Goal: Book appointment/travel/reservation

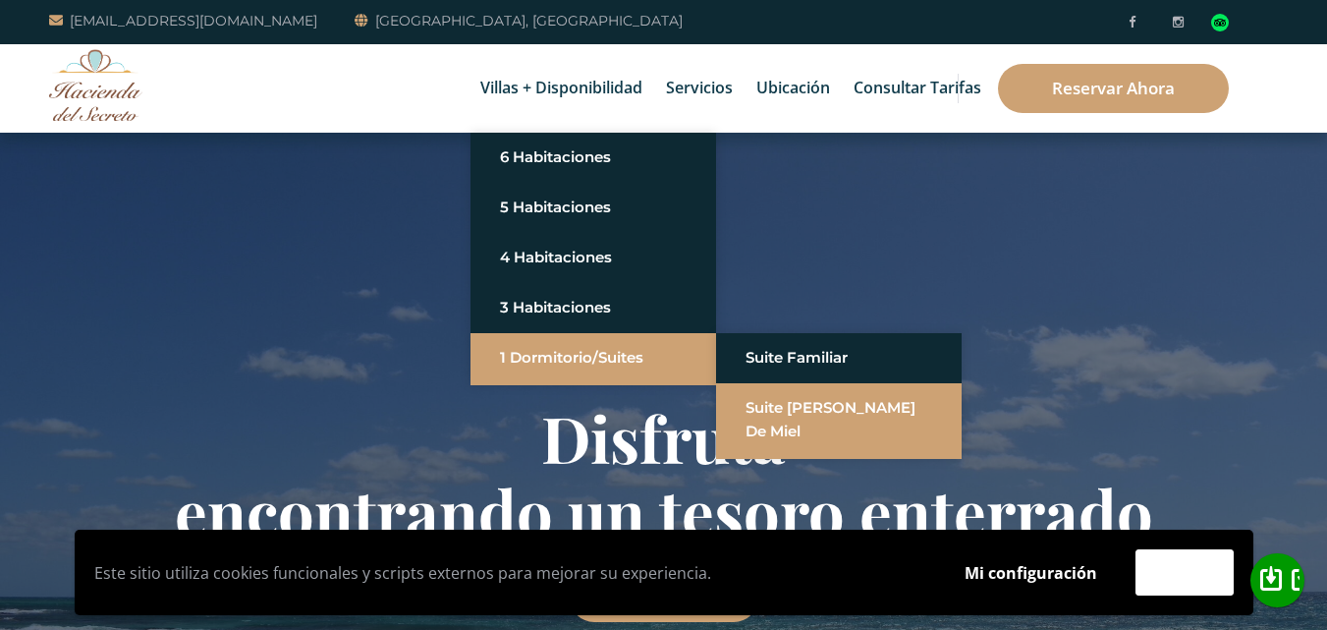
click at [795, 395] on link "Suite [PERSON_NAME] de miel" at bounding box center [838, 419] width 187 height 59
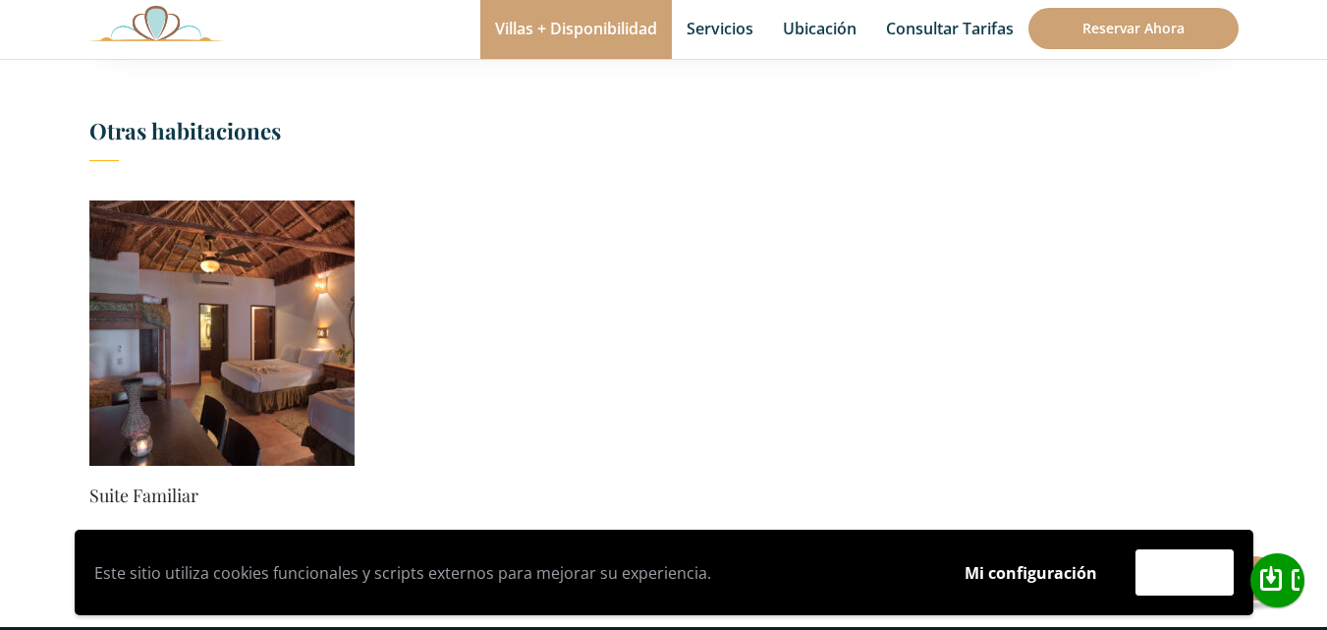
scroll to position [1179, 0]
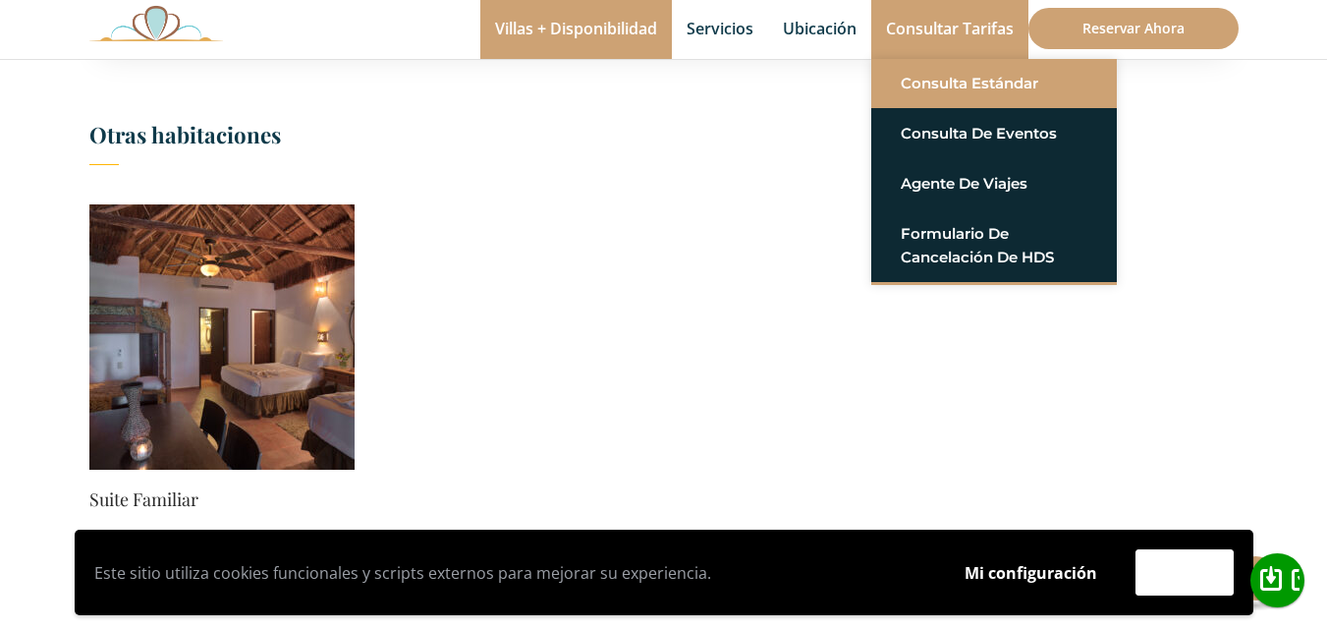
click at [968, 84] on font "Consulta estándar" at bounding box center [969, 83] width 137 height 19
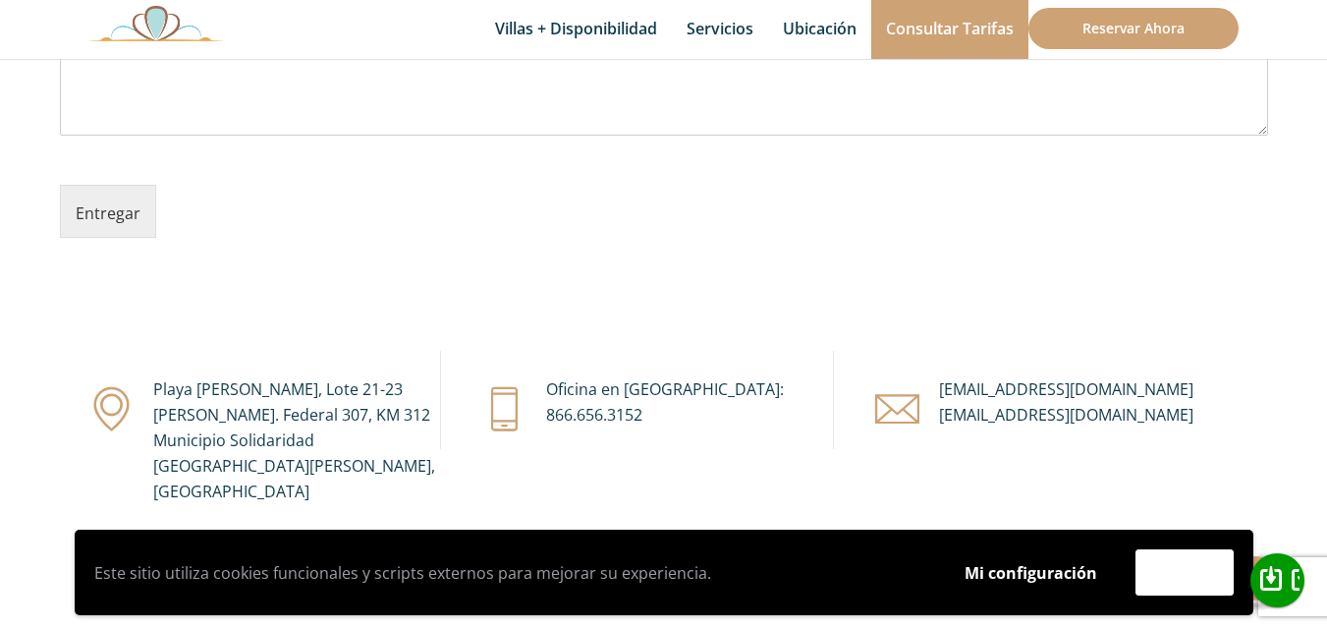
scroll to position [916, 0]
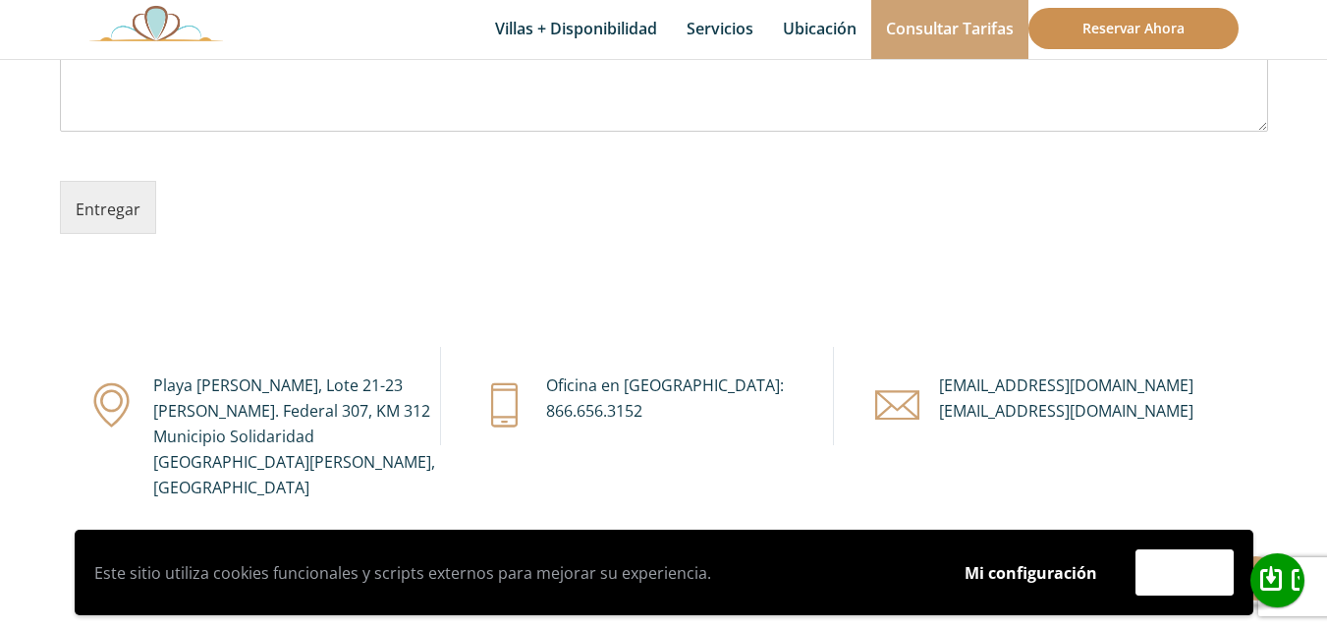
click at [1087, 32] on font "Reservar ahora" at bounding box center [1133, 28] width 102 height 19
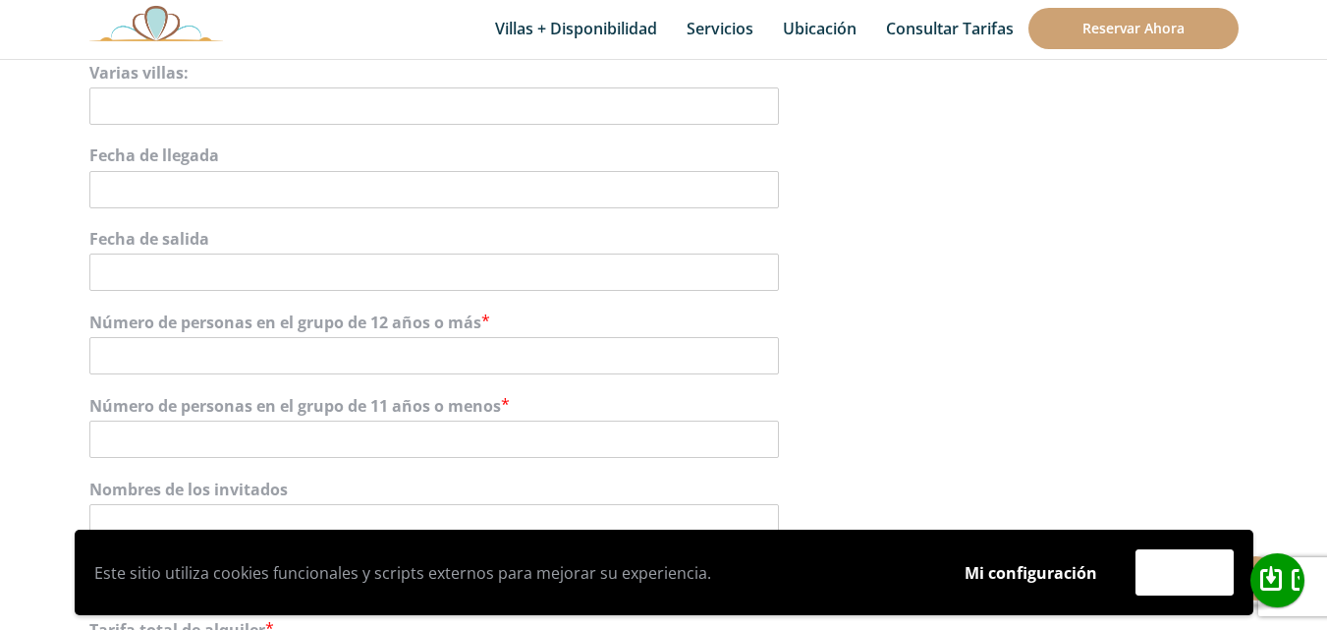
scroll to position [1211, 0]
